Goal: Task Accomplishment & Management: Use online tool/utility

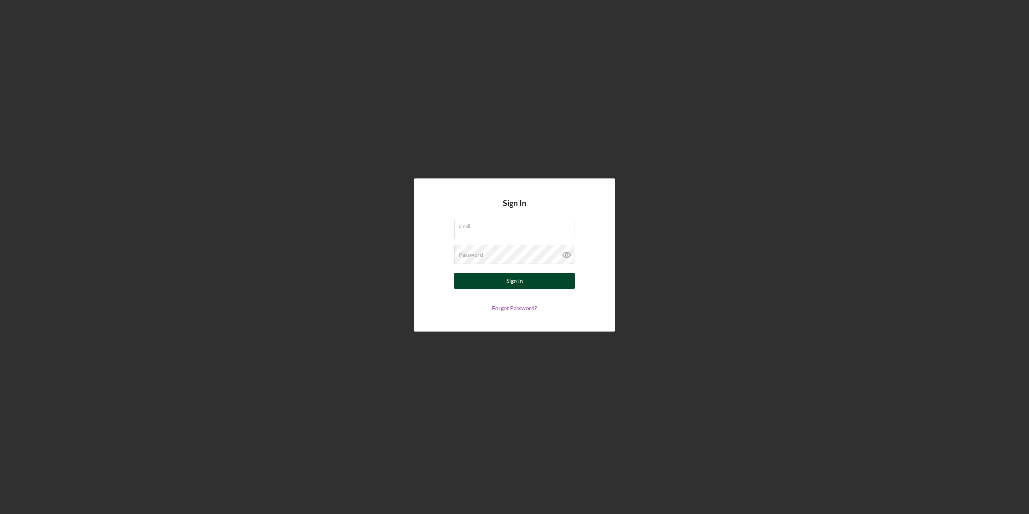
type input "[PERSON_NAME][EMAIL_ADDRESS][PERSON_NAME][DOMAIN_NAME]"
click at [525, 277] on button "Sign In" at bounding box center [514, 281] width 121 height 16
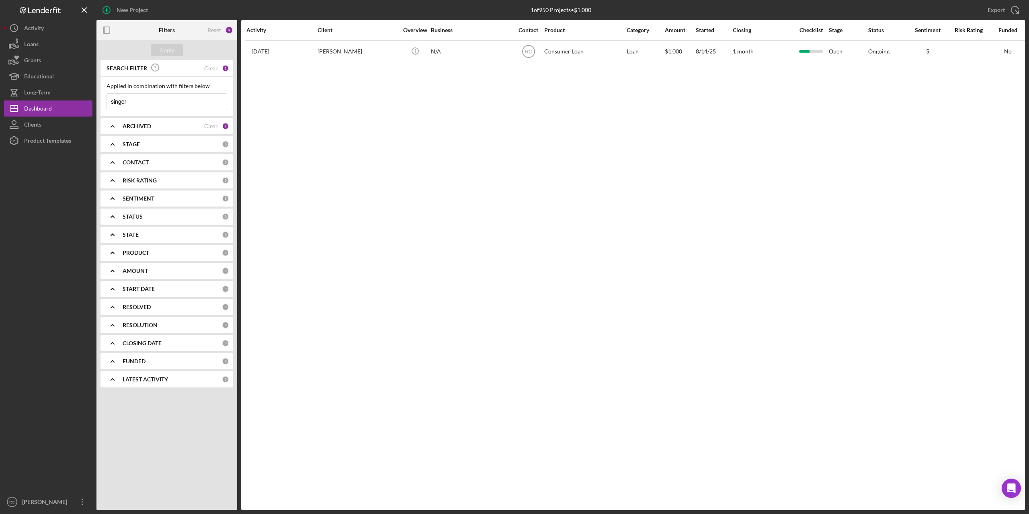
click at [136, 106] on input "singer" at bounding box center [167, 102] width 120 height 16
type input "s"
type input "m"
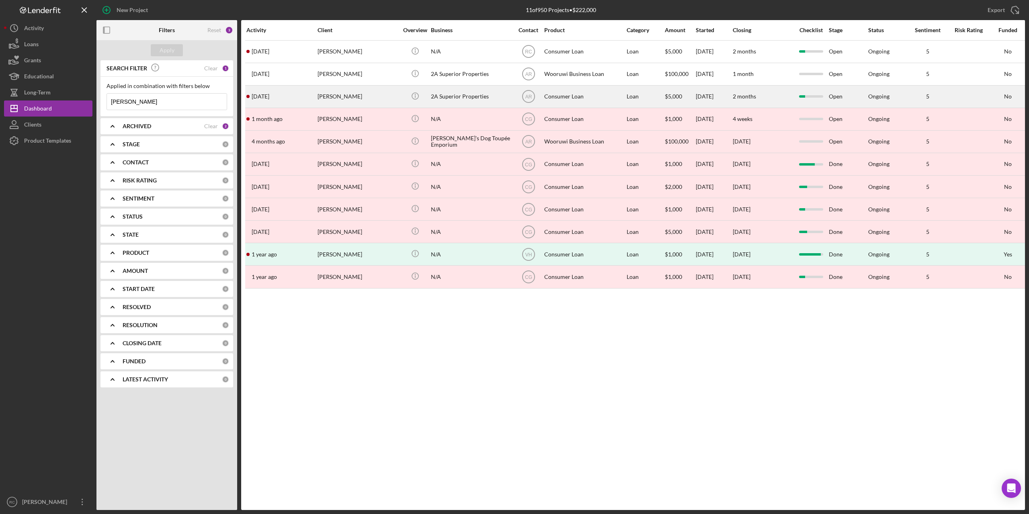
type input "[PERSON_NAME]"
click at [472, 96] on div "2A Superior Properties" at bounding box center [471, 96] width 80 height 21
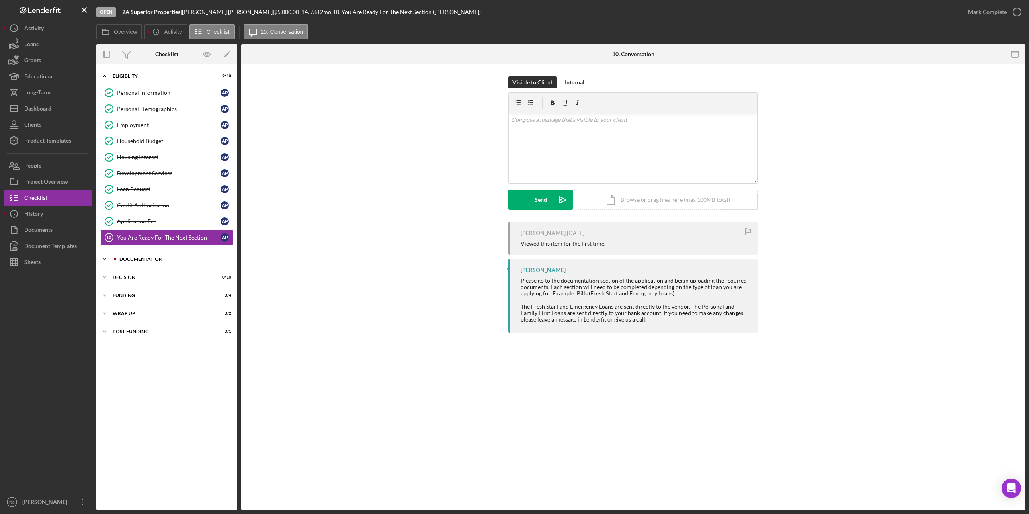
click at [148, 260] on div "Documentation" at bounding box center [173, 259] width 108 height 5
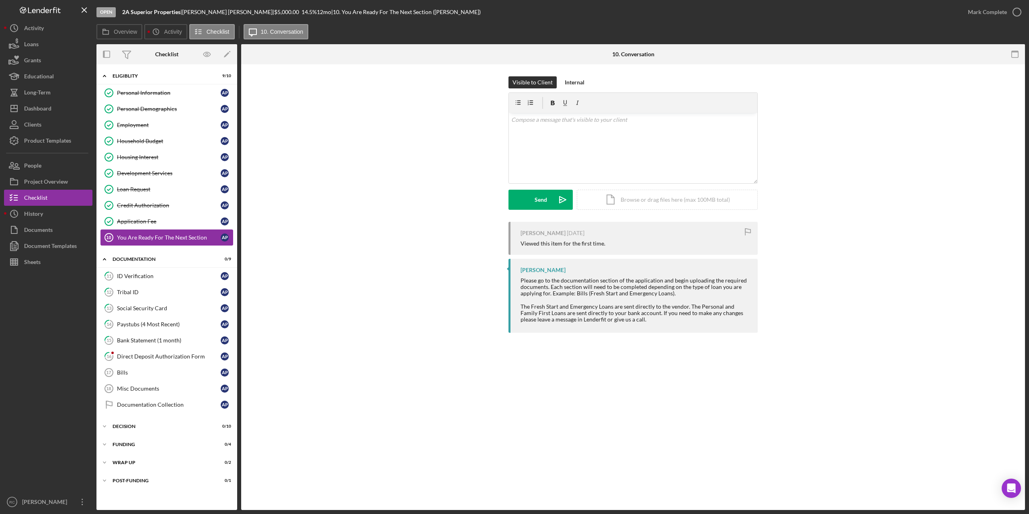
click at [143, 236] on div "You Are Ready For The Next Section" at bounding box center [169, 237] width 104 height 6
click at [145, 223] on div "Application Fee" at bounding box center [169, 221] width 104 height 6
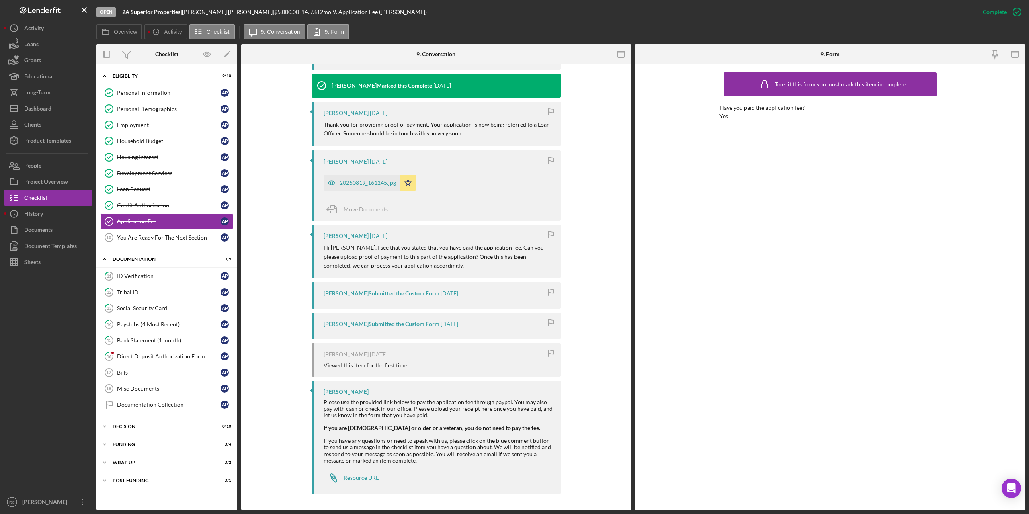
scroll to position [242, 0]
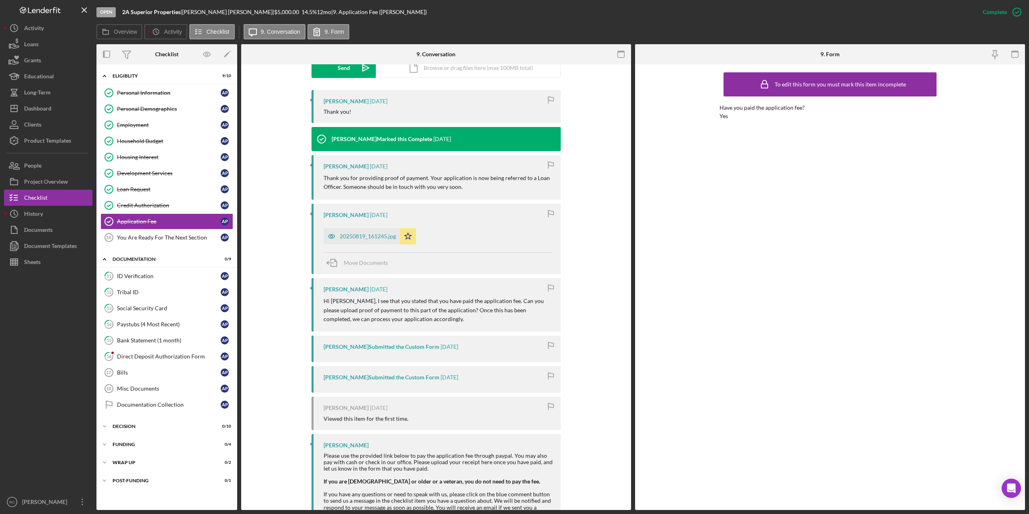
click at [418, 347] on div "[PERSON_NAME] Submitted the Custom Form" at bounding box center [382, 347] width 116 height 6
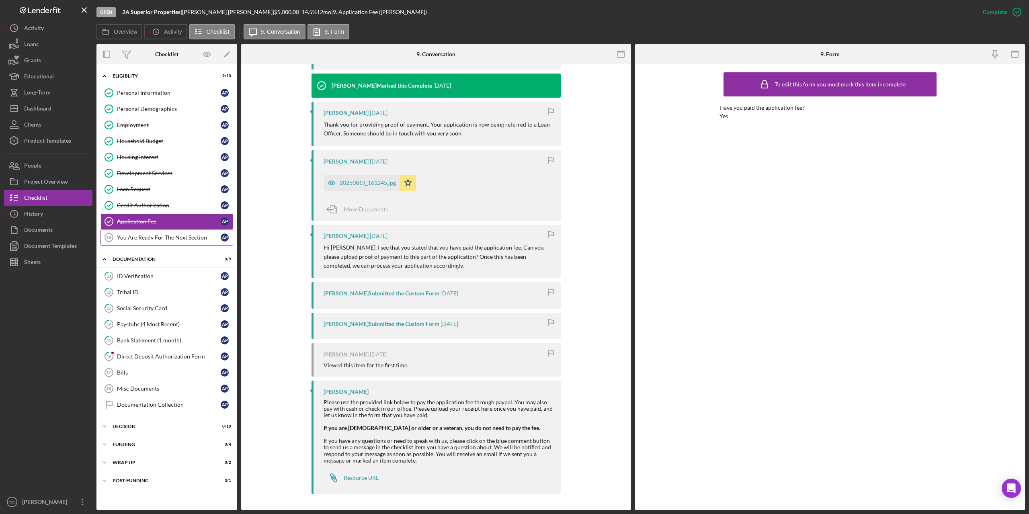
click at [163, 237] on div "You Are Ready For The Next Section" at bounding box center [169, 237] width 104 height 6
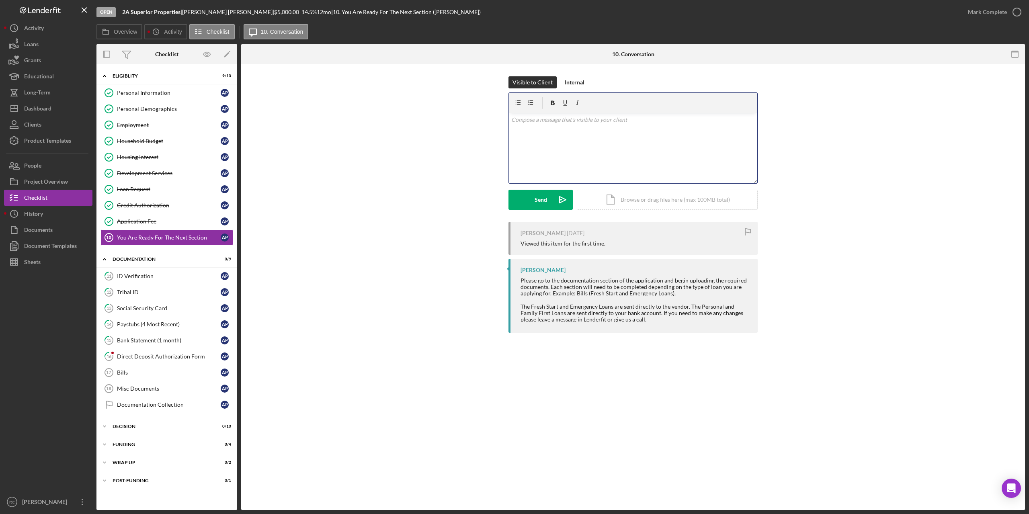
click at [555, 121] on p at bounding box center [633, 119] width 244 height 9
click at [528, 199] on button "Send Icon/icon-invite-send" at bounding box center [540, 200] width 64 height 20
